Goal: Task Accomplishment & Management: Use online tool/utility

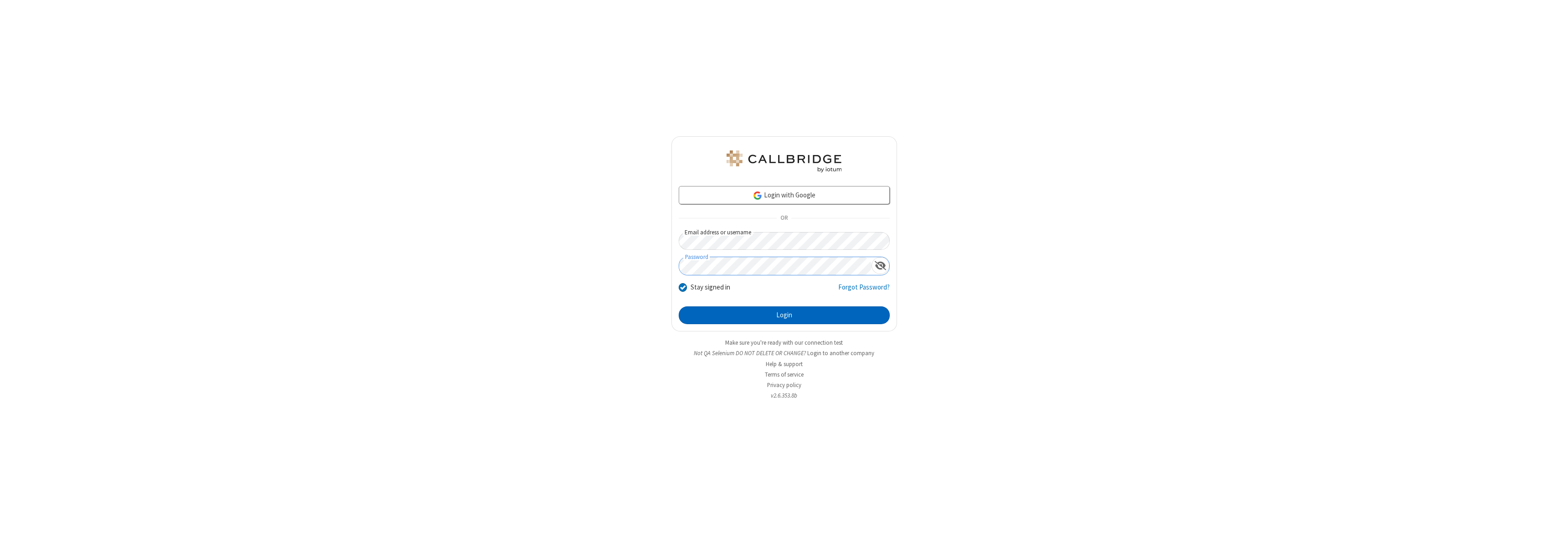
click at [784, 315] on button "Login" at bounding box center [784, 315] width 211 height 18
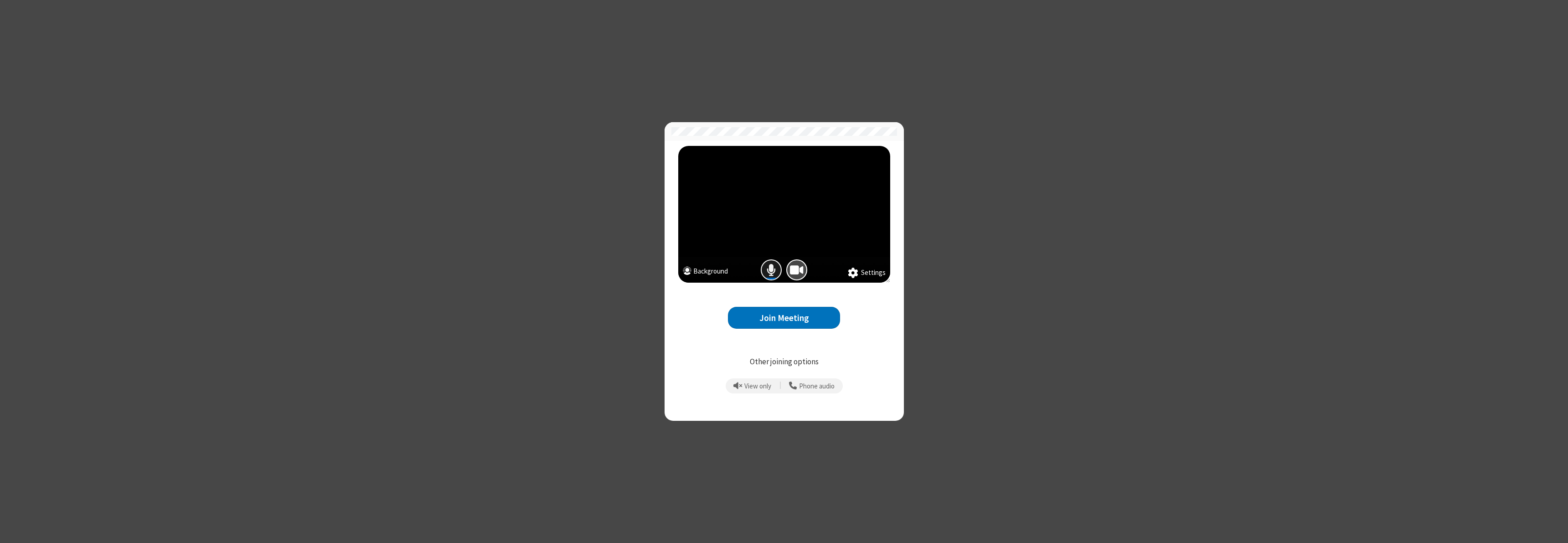
click at [771, 270] on span "Mic is on" at bounding box center [771, 270] width 9 height 13
click at [784, 318] on button "Join Meeting" at bounding box center [784, 318] width 112 height 23
